Goal: Navigation & Orientation: Find specific page/section

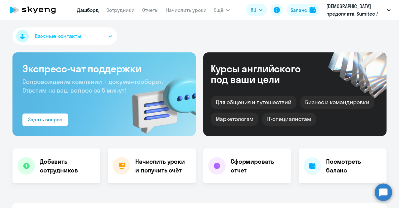
select select "30"
click at [352, 14] on p "[DEMOGRAPHIC_DATA] предоплата, Sumitec / Сумитек KAM" at bounding box center [355, 9] width 58 height 15
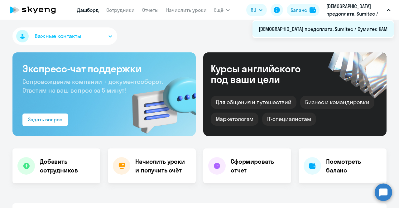
click at [339, 30] on li "[DEMOGRAPHIC_DATA] предоплата, Sumitec / Сумитек KAM" at bounding box center [322, 29] width 141 height 16
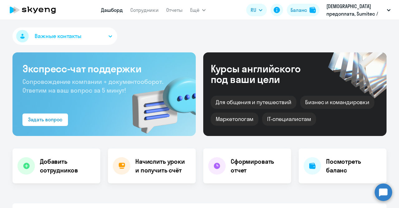
select select "30"
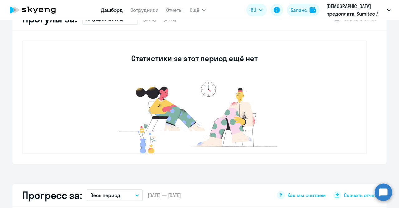
scroll to position [36, 0]
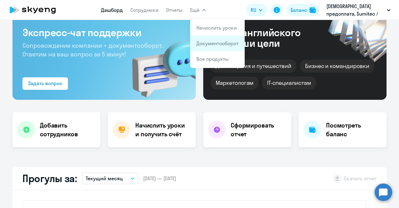
click at [206, 43] on link "Документооборот" at bounding box center [217, 43] width 42 height 6
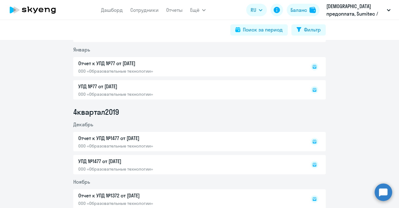
scroll to position [5664, 0]
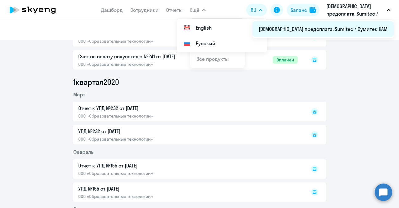
click at [376, 29] on li "[DEMOGRAPHIC_DATA] предоплата, Sumitec / Сумитек KAM" at bounding box center [322, 29] width 141 height 16
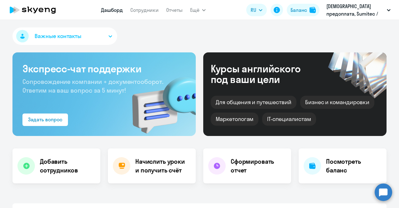
select select "30"
click at [112, 38] on button "Важные контакты" at bounding box center [64, 35] width 105 height 17
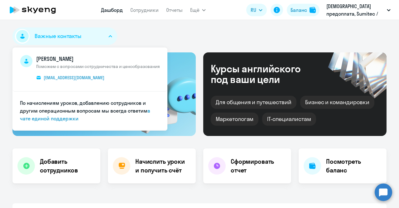
click at [297, 23] on div "Важные контакты [PERSON_NAME] Поможем с вопросами сотрудничества и ценообразова…" at bounding box center [199, 114] width 399 height 188
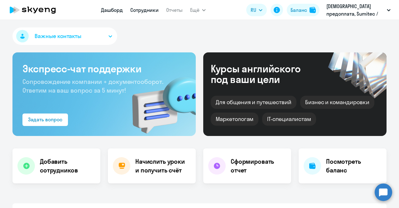
click at [152, 12] on link "Сотрудники" at bounding box center [144, 10] width 28 height 6
select select "30"
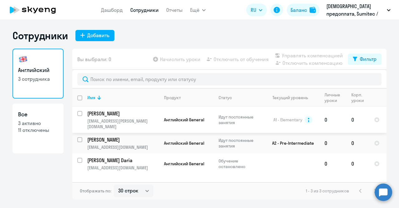
click at [81, 115] on input "select row 7030421" at bounding box center [83, 117] width 12 height 12
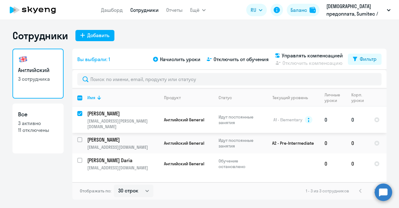
drag, startPoint x: 79, startPoint y: 114, endPoint x: 86, endPoint y: 112, distance: 7.2
click at [79, 114] on input "deselect row 7030421" at bounding box center [83, 117] width 12 height 12
checkbox input "false"
